Goal: Task Accomplishment & Management: Manage account settings

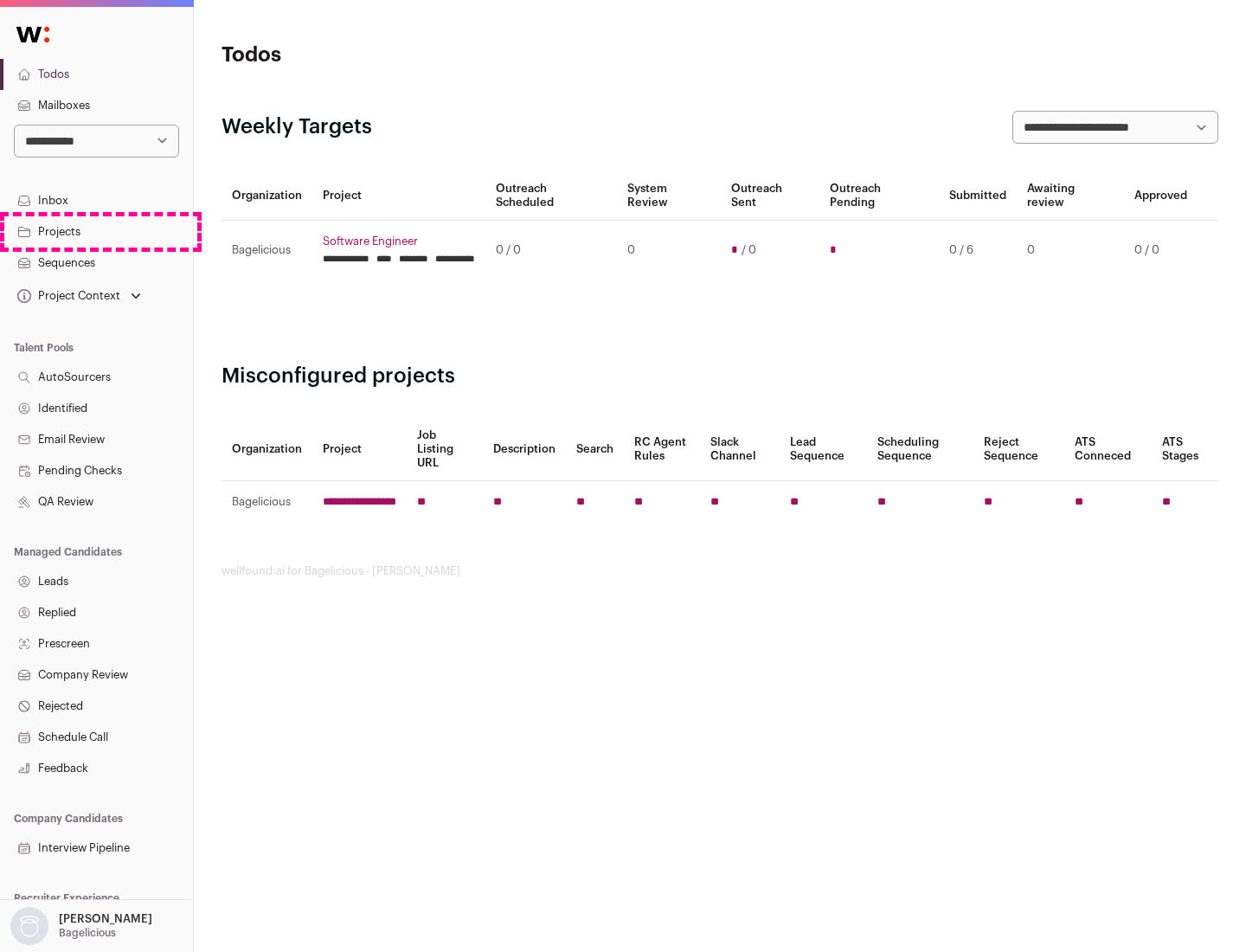
click at [96, 231] on link "Projects" at bounding box center [97, 232] width 193 height 31
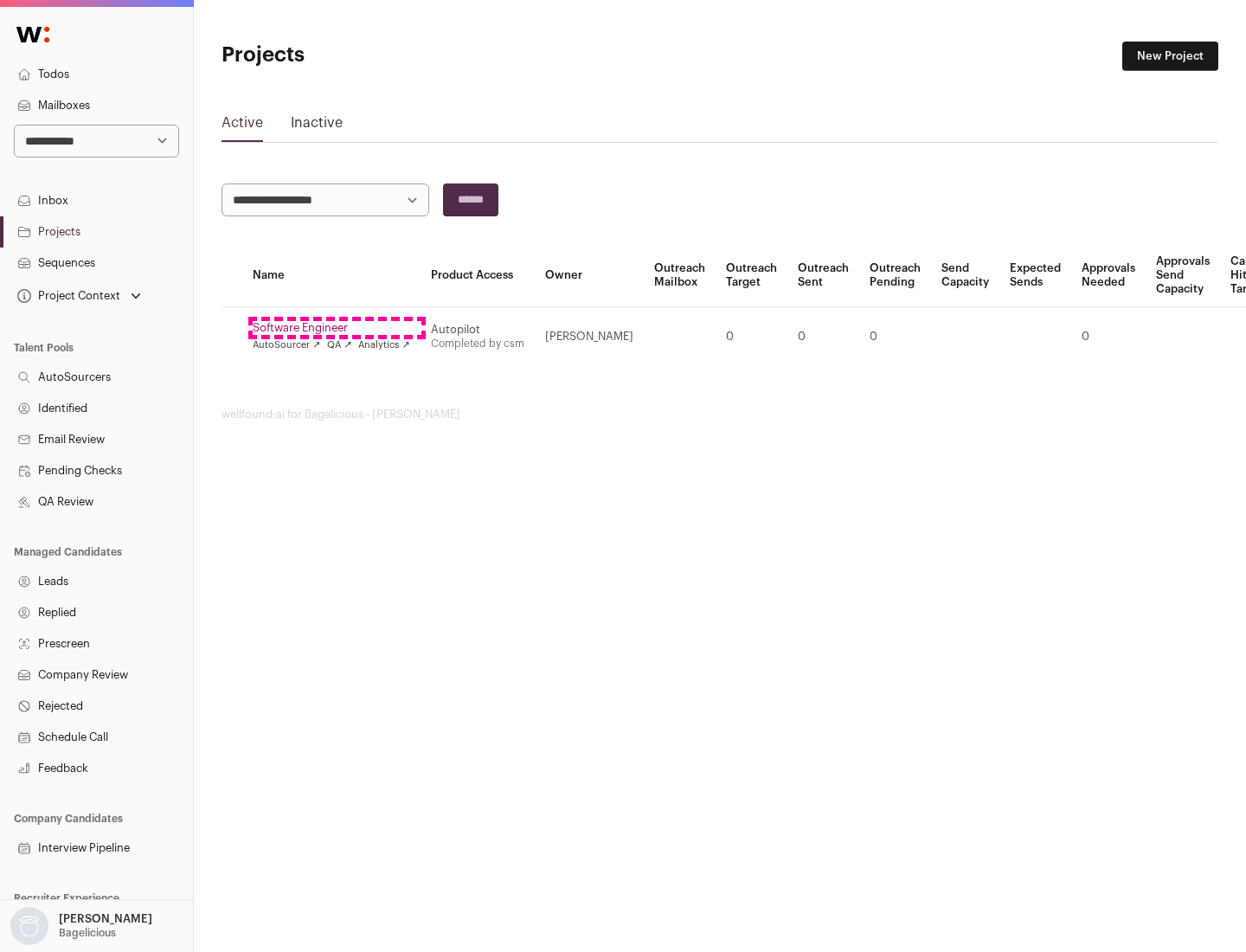
click at [337, 328] on link "Software Engineer" at bounding box center [331, 328] width 157 height 14
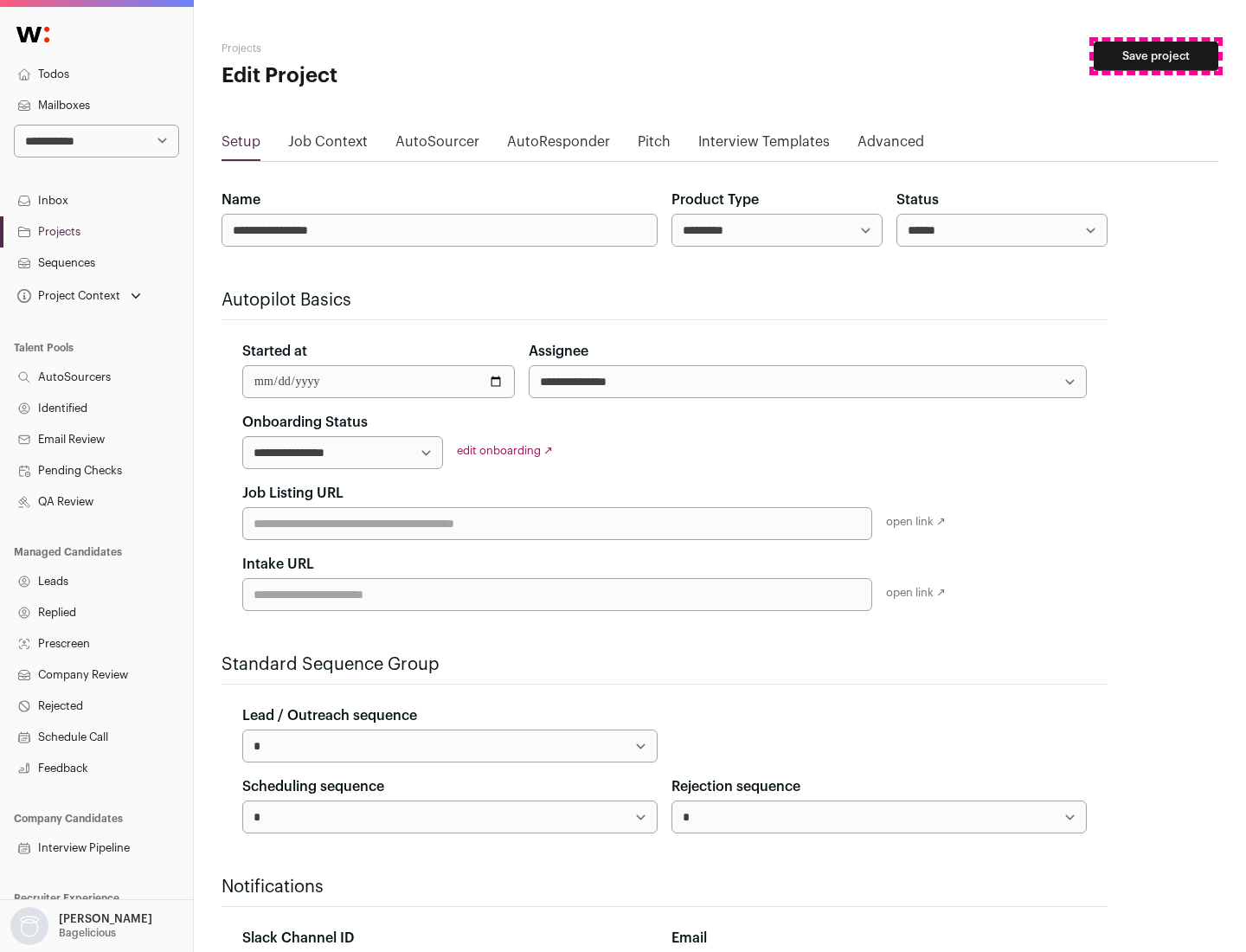
click at [1156, 57] on button "Save project" at bounding box center [1156, 57] width 125 height 29
